Goal: Transaction & Acquisition: Purchase product/service

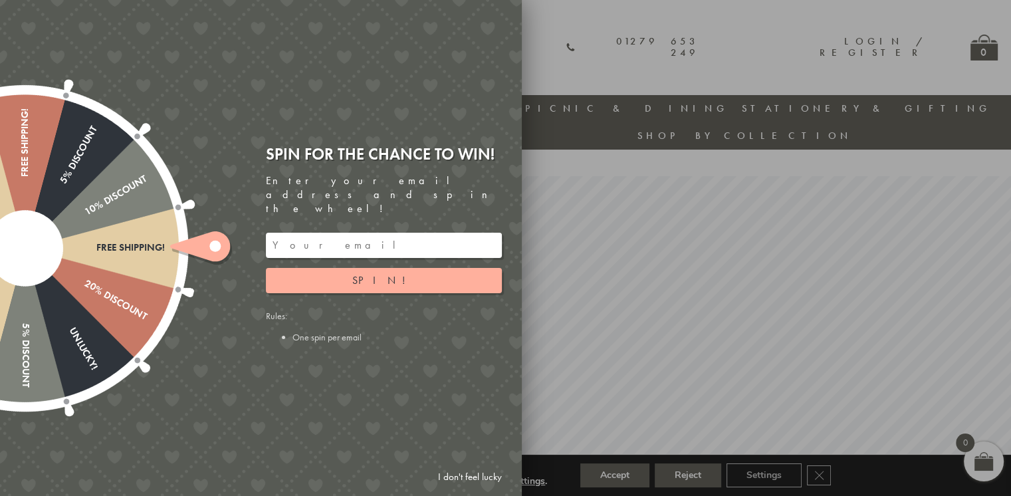
click at [570, 50] on div at bounding box center [505, 248] width 1011 height 496
click at [478, 473] on link "I don't feel lucky" at bounding box center [469, 477] width 77 height 25
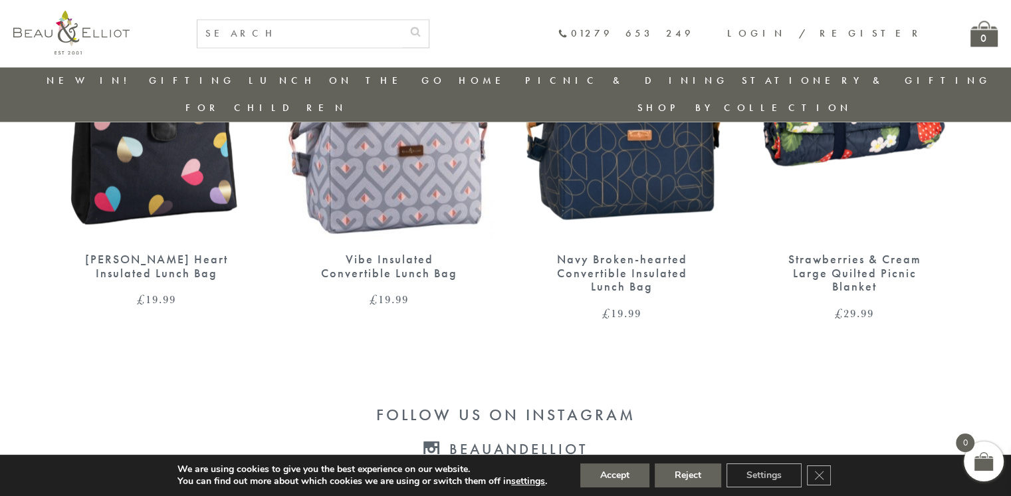
scroll to position [2295, 0]
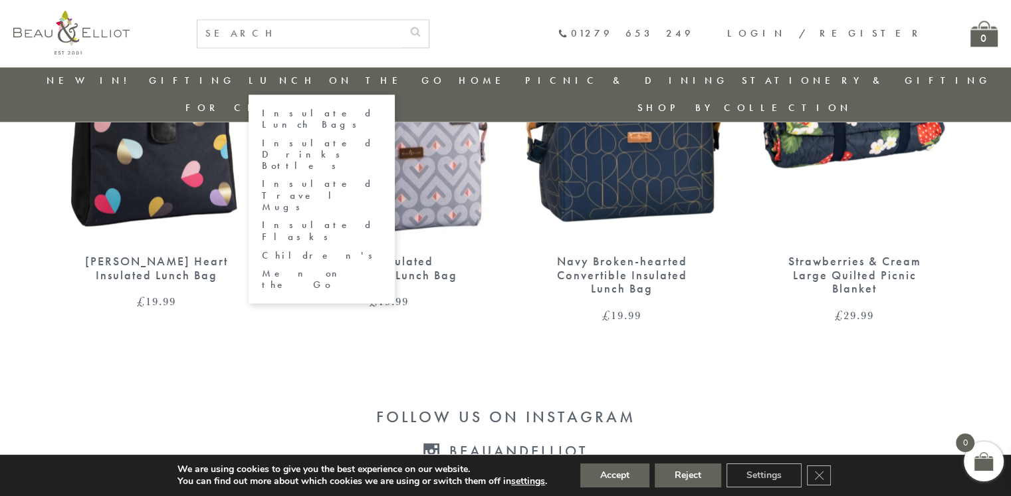
click at [260, 73] on li "Lunch On The Go Insulated Lunch Bags Insulated Drinks Bottles Insulated Travel …" at bounding box center [347, 80] width 197 height 27
click at [294, 112] on link "Insulated Lunch Bags" at bounding box center [322, 119] width 120 height 23
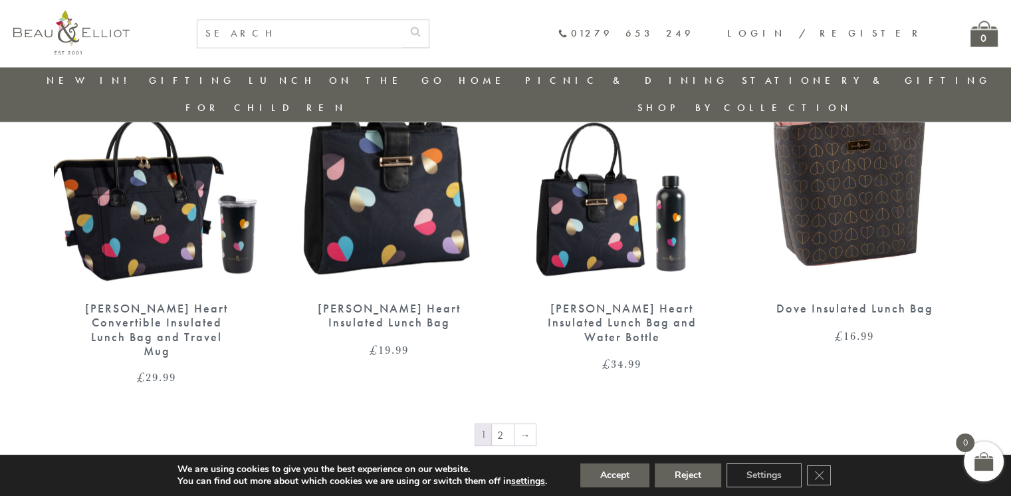
scroll to position [2188, 0]
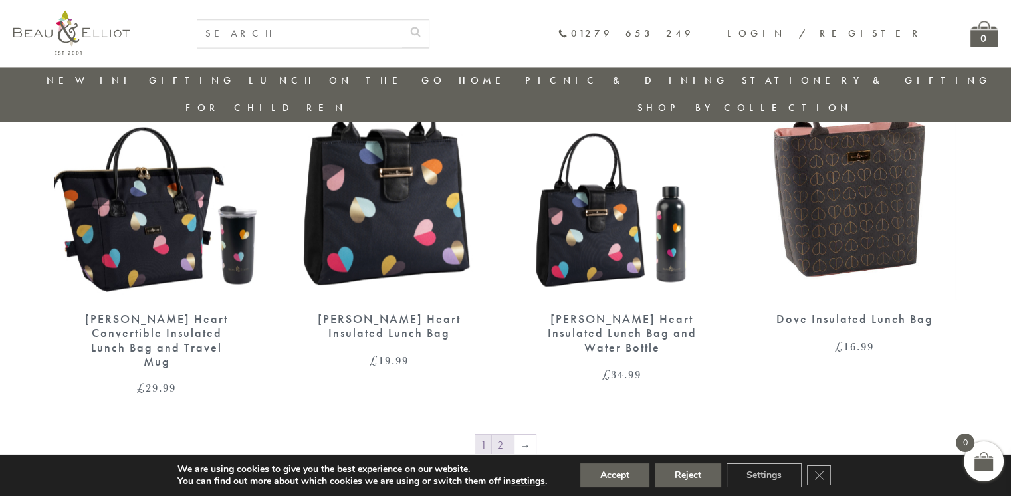
click at [502, 435] on link "2" at bounding box center [503, 445] width 22 height 21
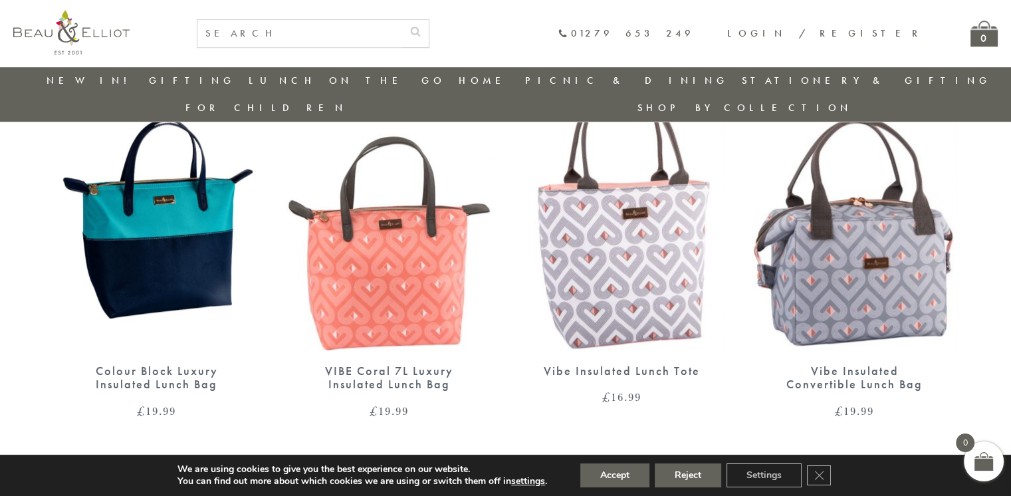
scroll to position [1260, 0]
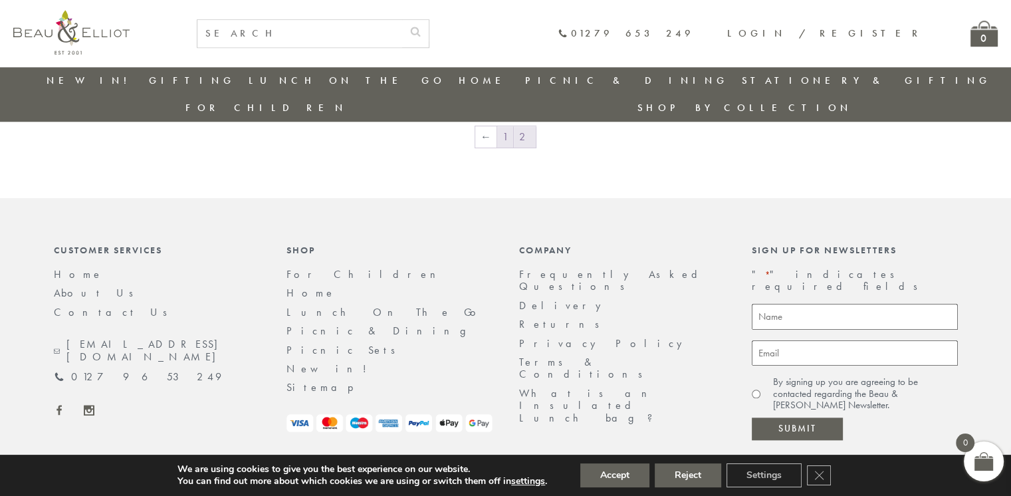
click at [506, 126] on link "1" at bounding box center [505, 136] width 16 height 21
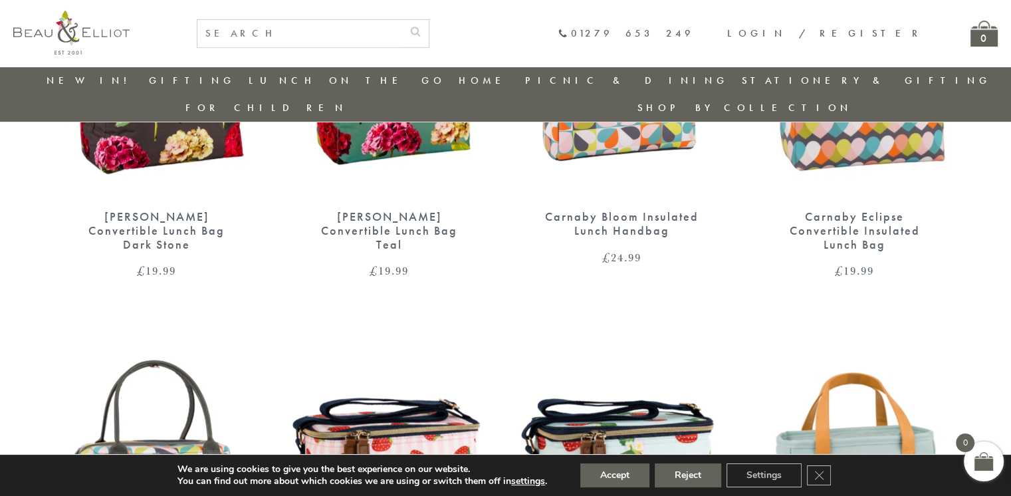
scroll to position [478, 0]
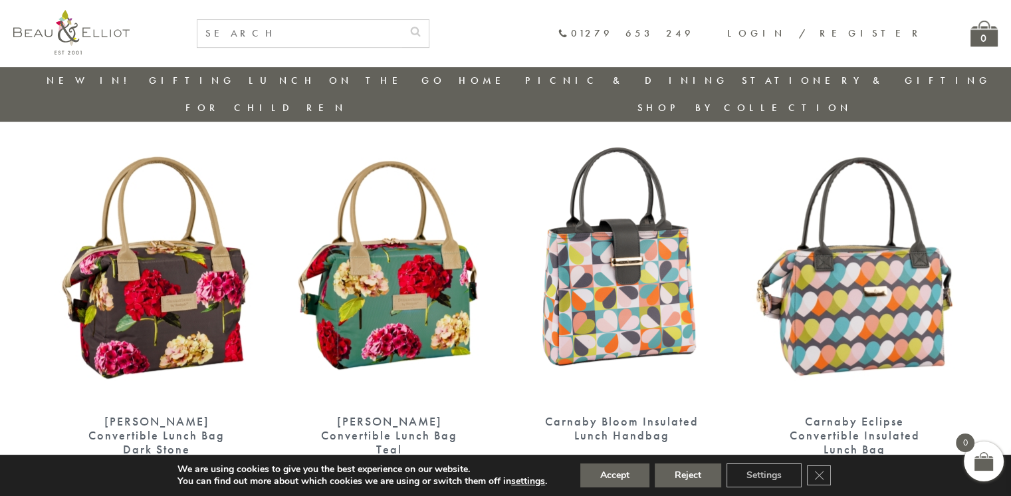
click at [460, 415] on div "[PERSON_NAME] Convertible Lunch Bag Teal" at bounding box center [389, 435] width 159 height 41
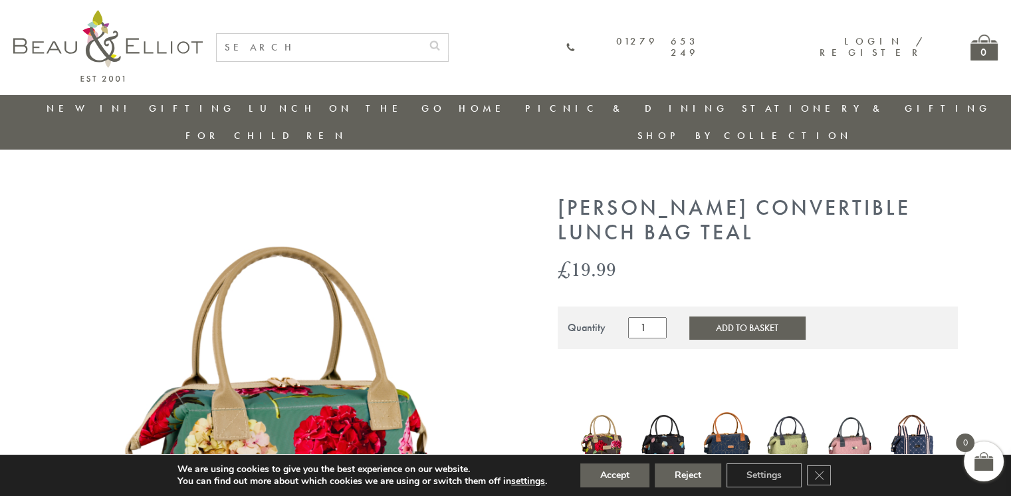
drag, startPoint x: 758, startPoint y: 203, endPoint x: 564, endPoint y: 176, distance: 195.9
copy h1 "[PERSON_NAME] Convertible Lunch Bag Teal"
